Goal: Find specific page/section: Find specific page/section

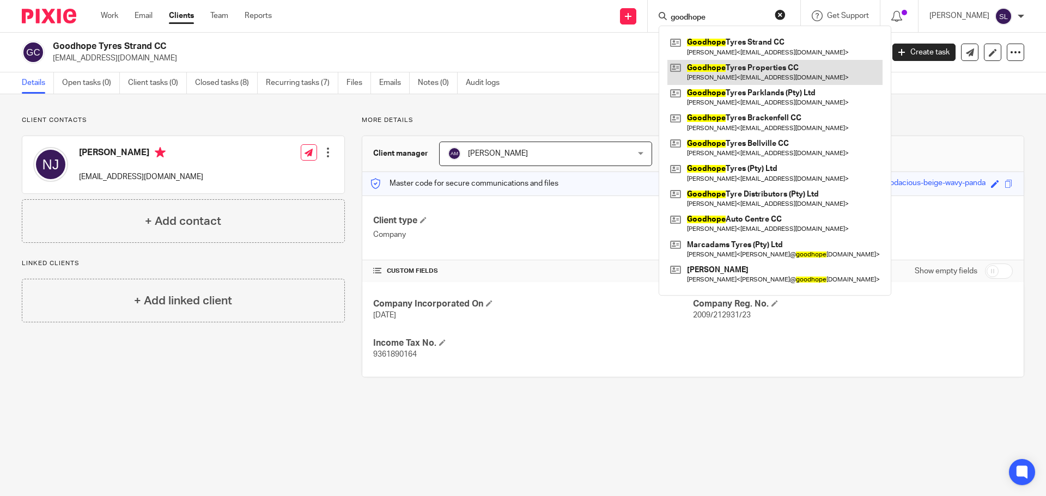
type input "goodhope"
click at [720, 68] on link at bounding box center [774, 72] width 215 height 25
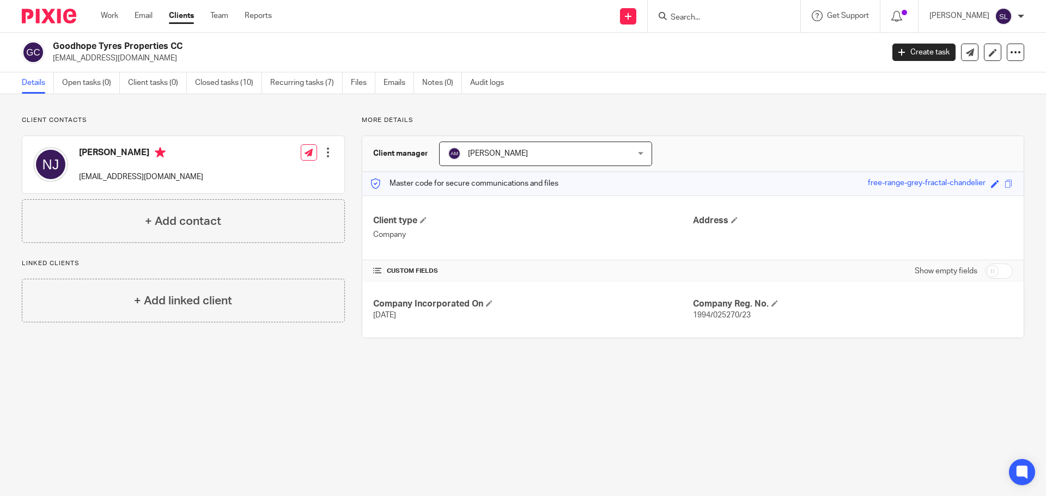
click at [677, 17] on input "Search" at bounding box center [718, 18] width 98 height 10
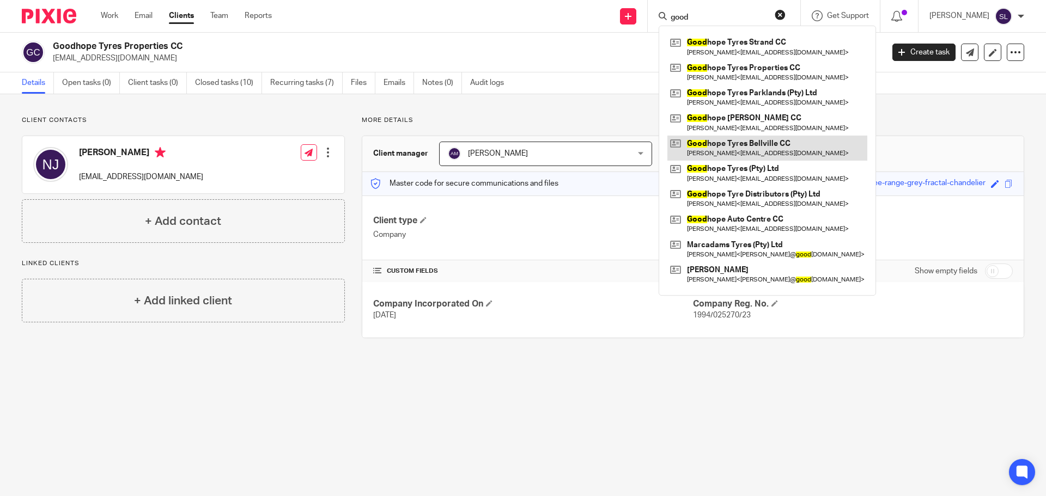
type input "good"
click at [759, 147] on link at bounding box center [767, 148] width 200 height 25
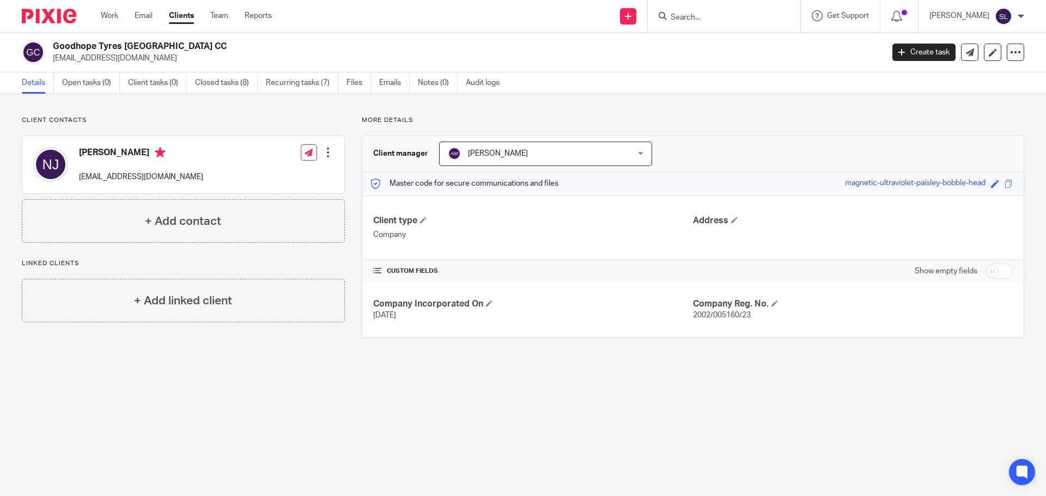
click at [703, 313] on span "2002/005160/23" at bounding box center [722, 316] width 58 height 8
copy span "2002/005160/23"
